Goal: Submit feedback/report problem

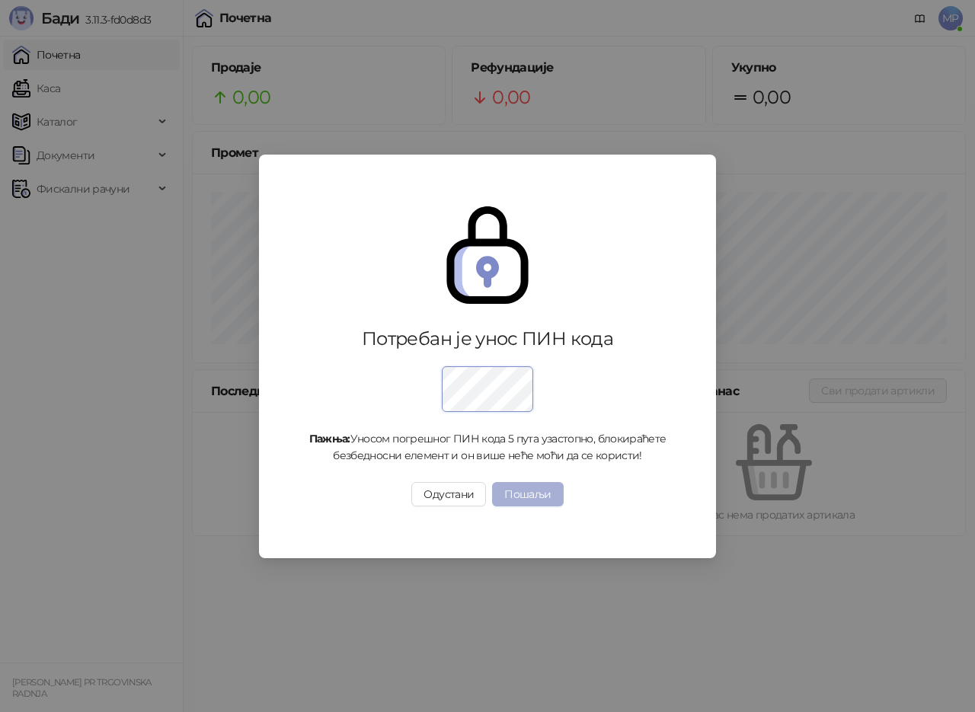
drag, startPoint x: 512, startPoint y: 488, endPoint x: 499, endPoint y: 485, distance: 13.3
click at [511, 488] on button "Пошаљи" at bounding box center [527, 494] width 71 height 24
